Goal: Entertainment & Leisure: Consume media (video, audio)

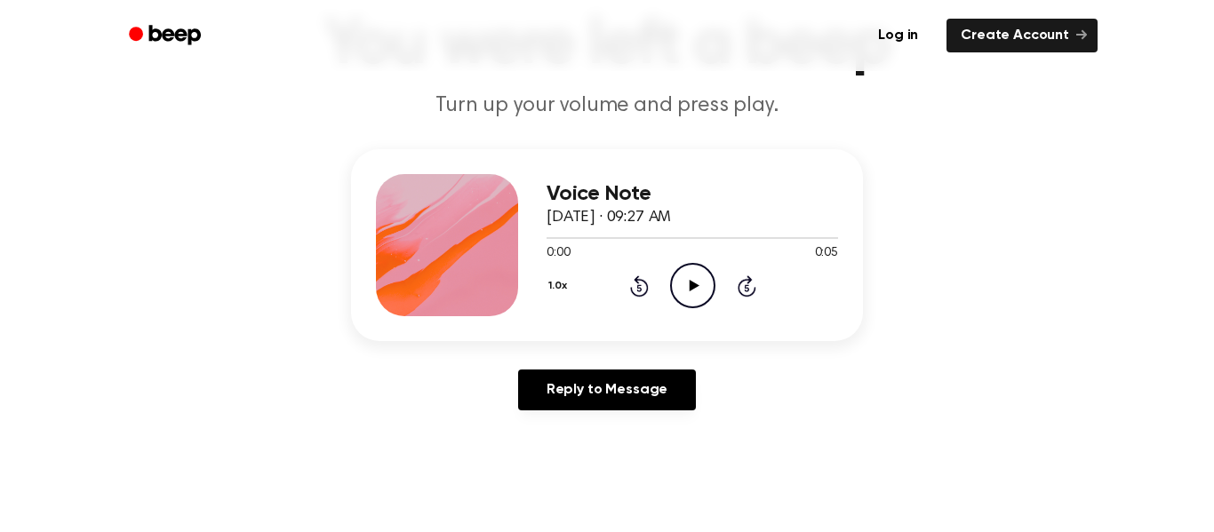
click at [680, 290] on icon "Play Audio" at bounding box center [692, 285] width 45 height 45
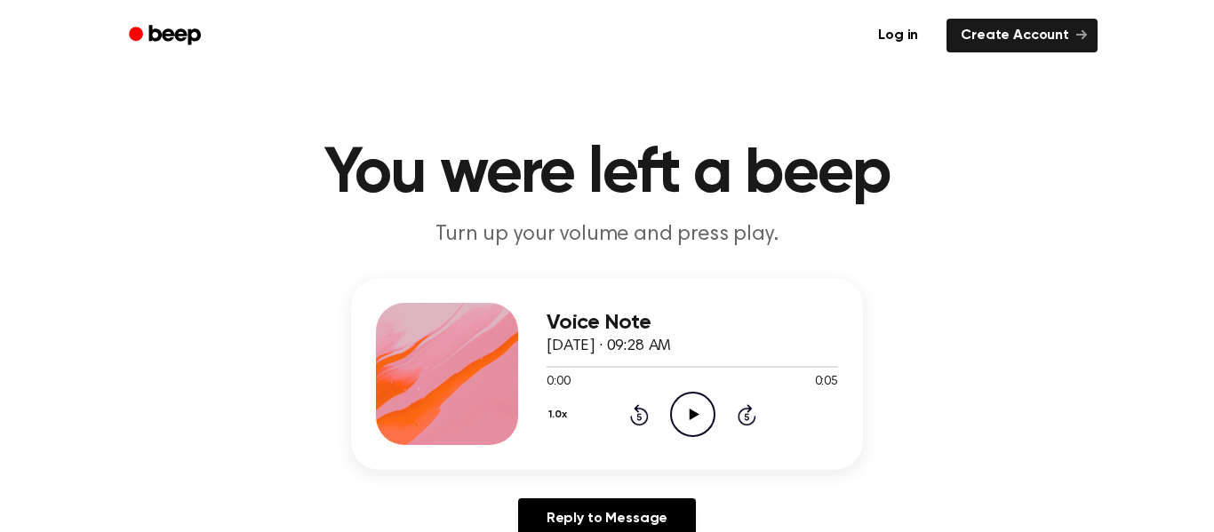
click at [696, 417] on icon "Play Audio" at bounding box center [692, 414] width 45 height 45
click at [681, 418] on icon "Play Audio" at bounding box center [692, 414] width 45 height 45
